Goal: Task Accomplishment & Management: Use online tool/utility

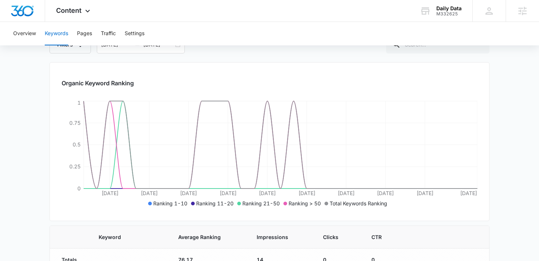
scroll to position [77, 0]
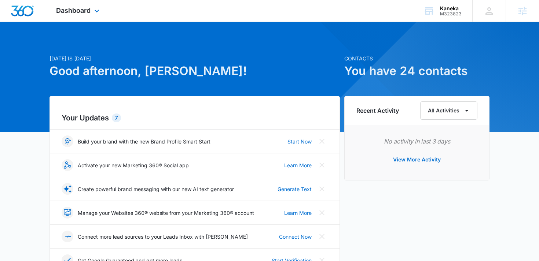
click at [78, 16] on div "Dashboard Apps Websites Forms CRM Email Social Payments POS Content Ads Intelli…" at bounding box center [78, 11] width 67 height 22
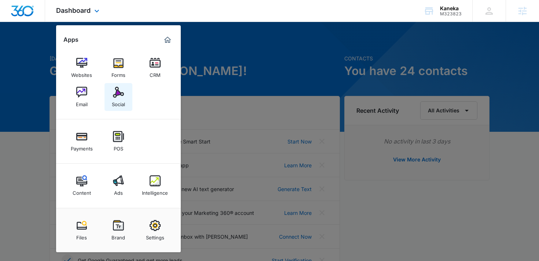
click at [124, 101] on div "Social" at bounding box center [118, 103] width 13 height 10
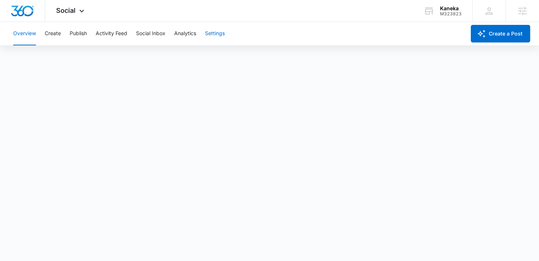
click at [208, 34] on button "Settings" at bounding box center [215, 33] width 20 height 23
click at [183, 40] on button "Analytics" at bounding box center [185, 33] width 22 height 23
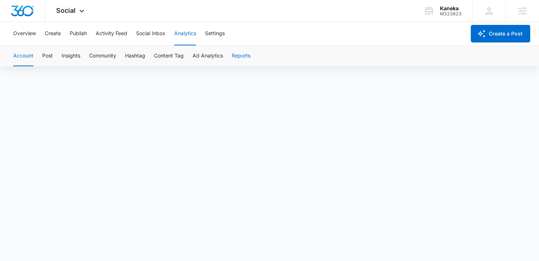
click at [241, 55] on button "Reports" at bounding box center [241, 56] width 19 height 21
click at [69, 15] on div "Social Apps Websites Forms CRM Email Social Payments POS Content Ads Intelligen…" at bounding box center [71, 11] width 52 height 22
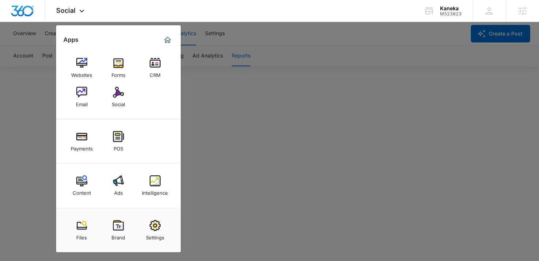
click at [43, 73] on div at bounding box center [269, 130] width 539 height 261
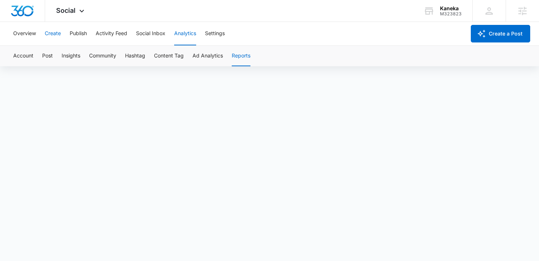
click at [54, 32] on button "Create" at bounding box center [53, 33] width 16 height 23
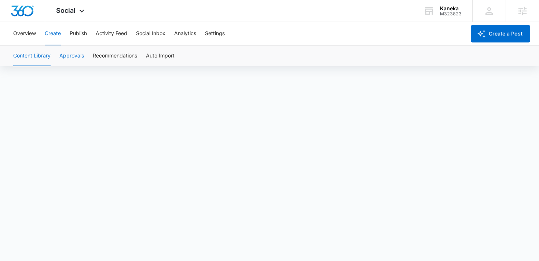
click at [75, 59] on button "Approvals" at bounding box center [71, 56] width 25 height 21
